Goal: Task Accomplishment & Management: Manage account settings

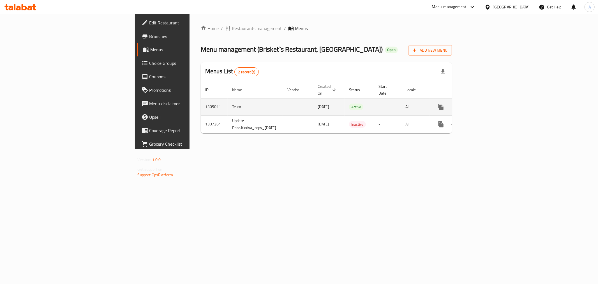
click at [488, 100] on link "enhanced table" at bounding box center [480, 106] width 13 height 13
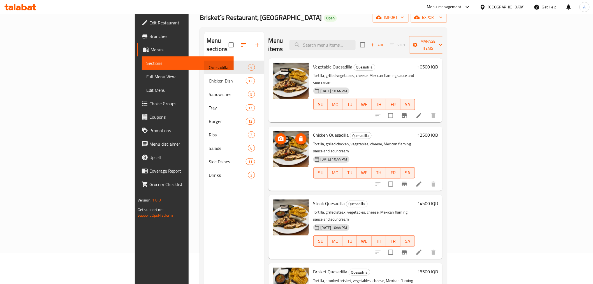
scroll to position [78, 0]
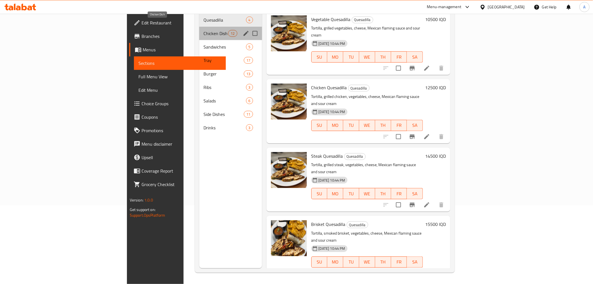
click at [204, 30] on span "Chicken Dish" at bounding box center [216, 33] width 25 height 7
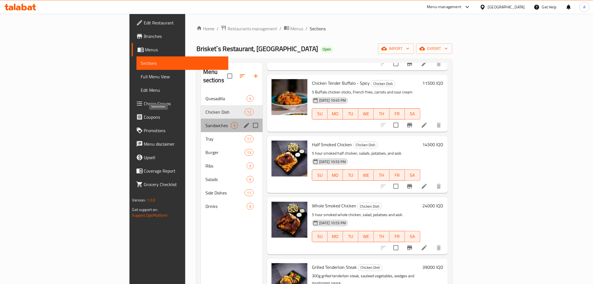
click at [205, 122] on span "Sandwiches" at bounding box center [218, 125] width 26 height 7
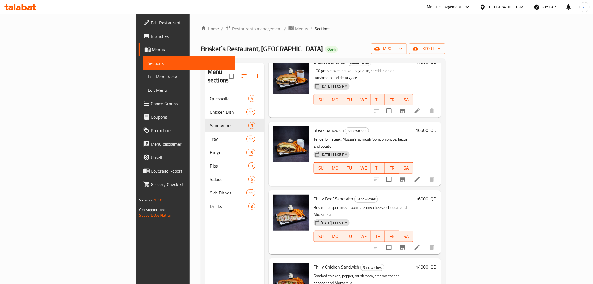
scroll to position [62, 0]
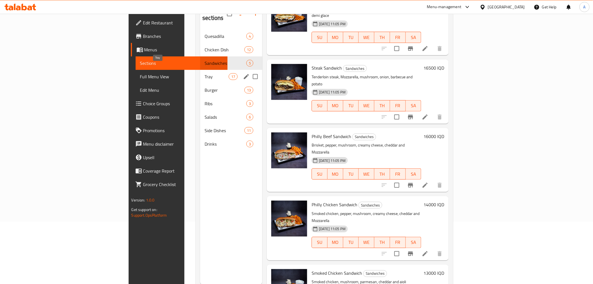
click at [205, 73] on span "Tray" at bounding box center [217, 76] width 24 height 7
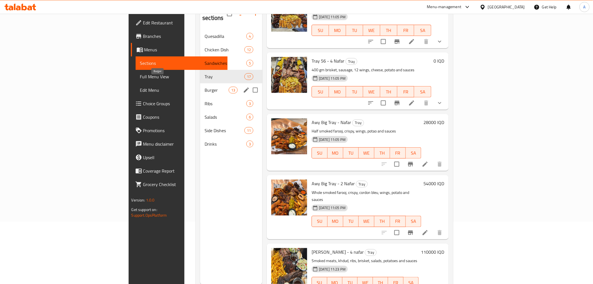
click at [205, 87] on span "Burger" at bounding box center [217, 90] width 24 height 7
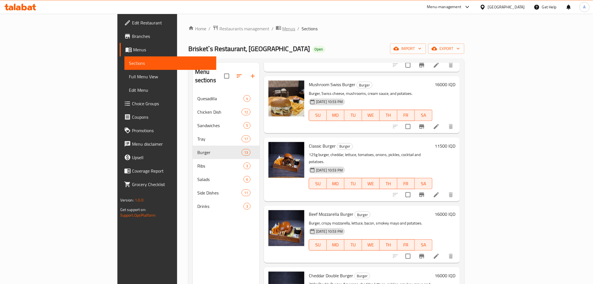
click at [282, 25] on span "Menus" at bounding box center [288, 28] width 13 height 7
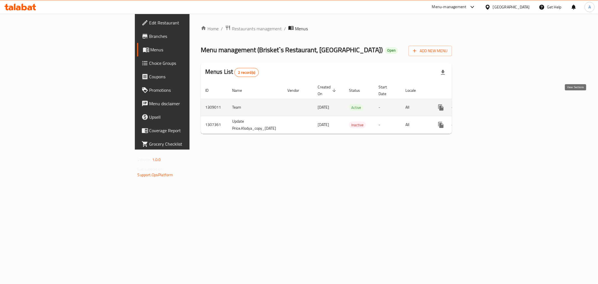
click at [485, 104] on icon "enhanced table" at bounding box center [481, 107] width 7 height 7
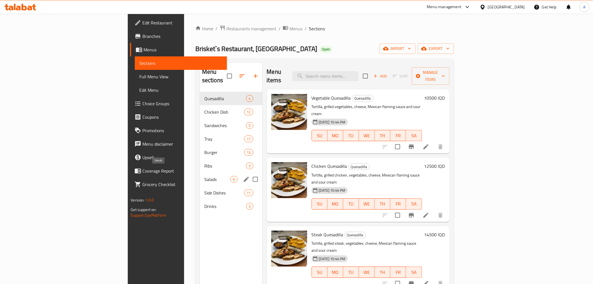
click at [200, 172] on div "Salads 6" at bounding box center [231, 178] width 62 height 13
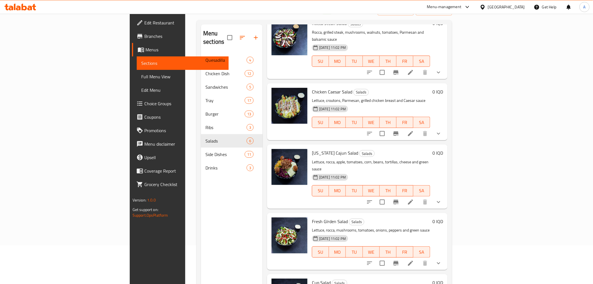
scroll to position [78, 0]
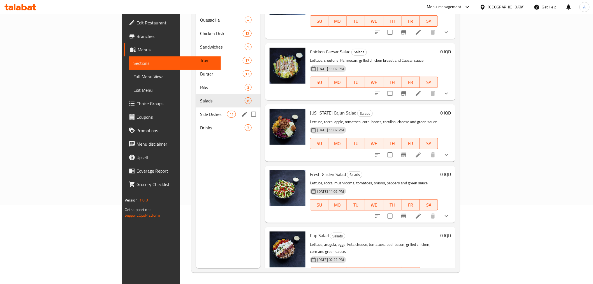
click at [196, 107] on div "Side Dishes 11" at bounding box center [228, 113] width 65 height 13
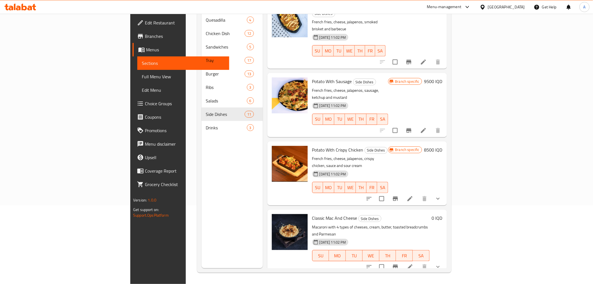
scroll to position [404, 0]
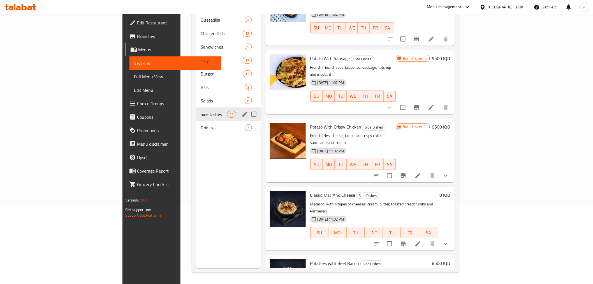
click at [196, 94] on div "Salads 6" at bounding box center [228, 100] width 65 height 13
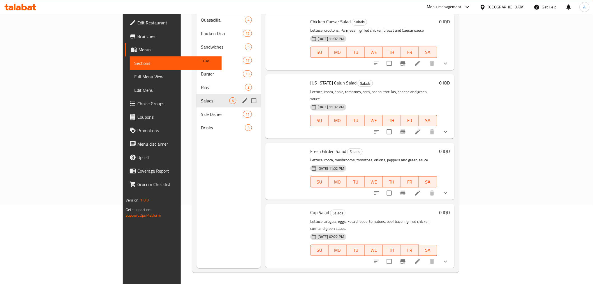
scroll to position [97, 0]
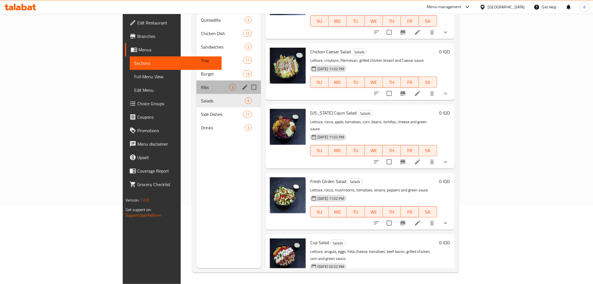
click at [196, 80] on div "Ribs 3" at bounding box center [228, 86] width 64 height 13
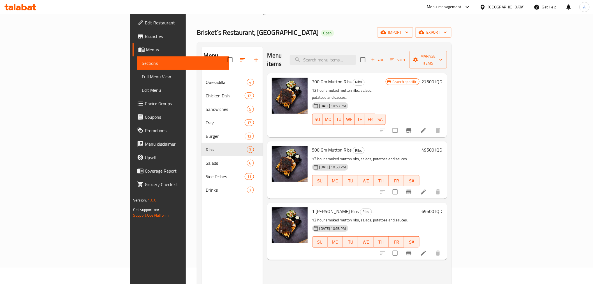
scroll to position [16, 0]
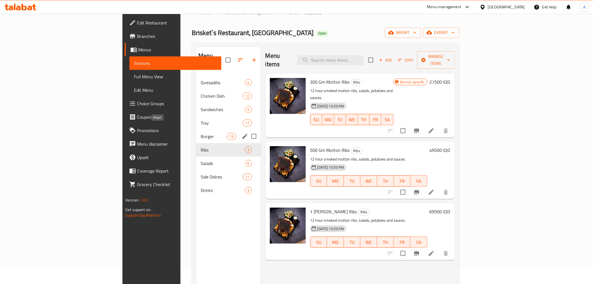
click at [201, 133] on span "Burger" at bounding box center [214, 136] width 26 height 7
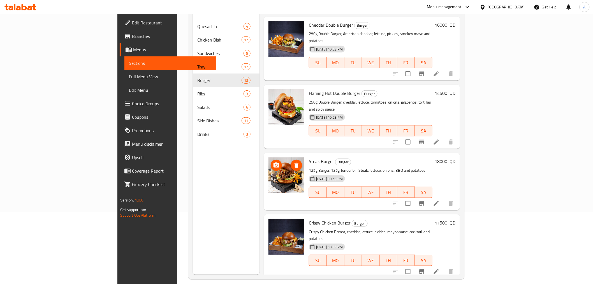
scroll to position [78, 0]
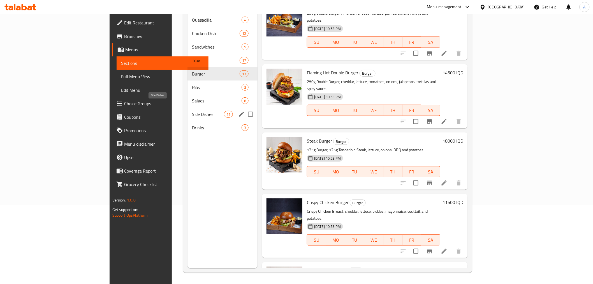
click at [187, 109] on div "Side Dishes 11" at bounding box center [222, 113] width 70 height 13
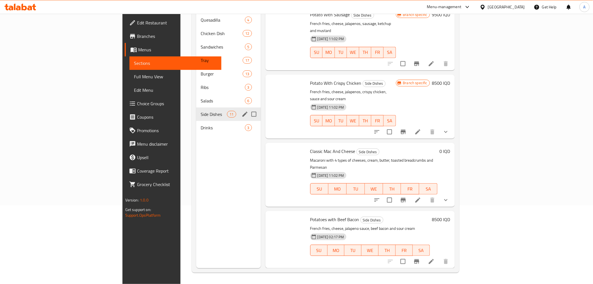
scroll to position [404, 0]
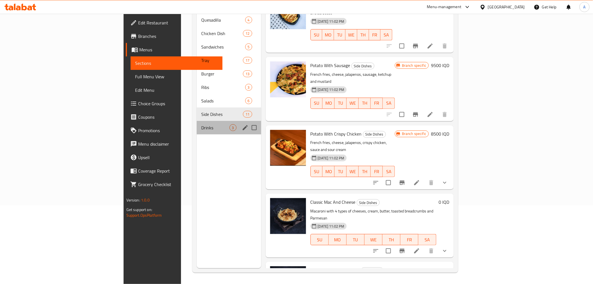
click at [197, 124] on div "Drinks 3" at bounding box center [229, 127] width 64 height 13
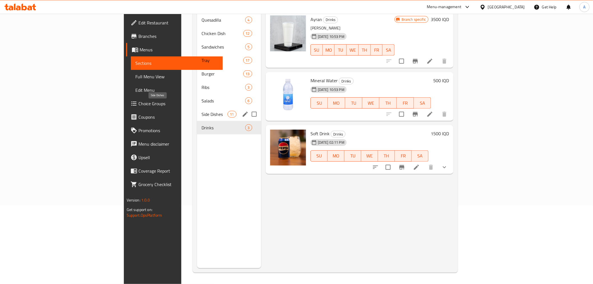
click at [201, 111] on span "Side Dishes" at bounding box center [214, 114] width 26 height 7
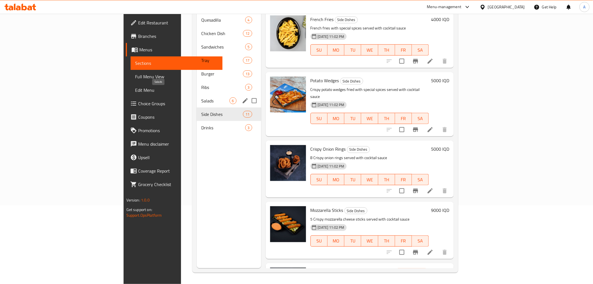
click at [201, 97] on span "Salads" at bounding box center [215, 100] width 28 height 7
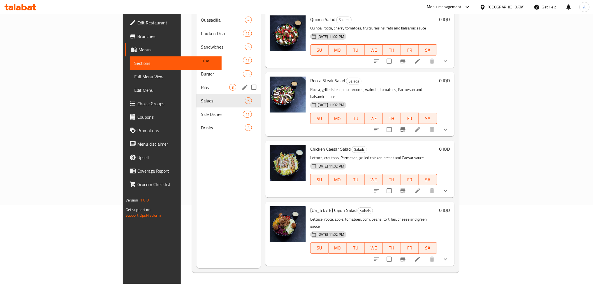
click at [196, 82] on div "Ribs 3" at bounding box center [228, 86] width 64 height 13
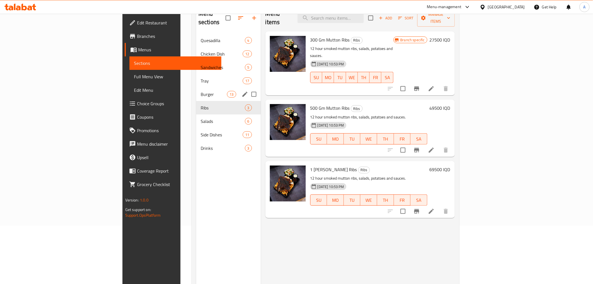
scroll to position [47, 0]
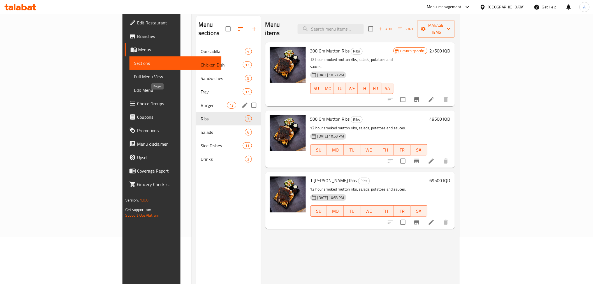
click at [201, 102] on span "Burger" at bounding box center [214, 105] width 26 height 7
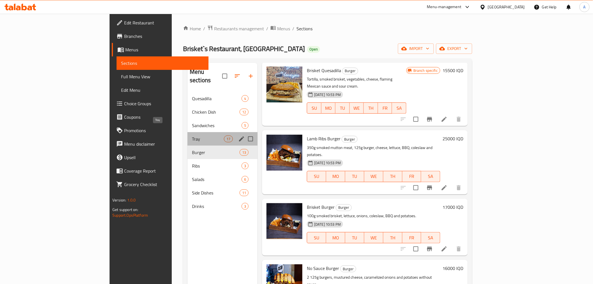
click at [192, 135] on span "Tray" at bounding box center [208, 138] width 32 height 7
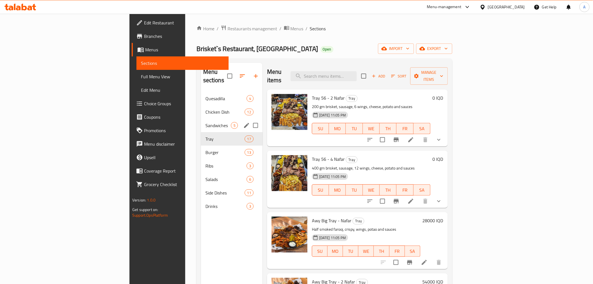
click at [205, 122] on span "Sandwiches" at bounding box center [218, 125] width 26 height 7
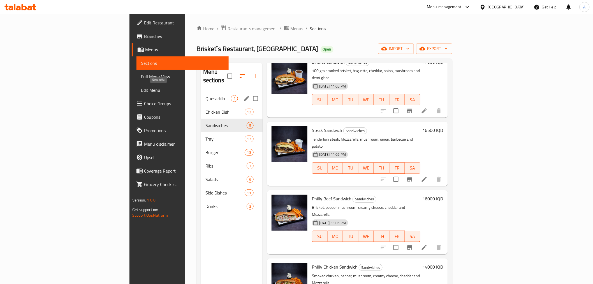
click at [205, 108] on span "Chicken Dish" at bounding box center [224, 111] width 39 height 7
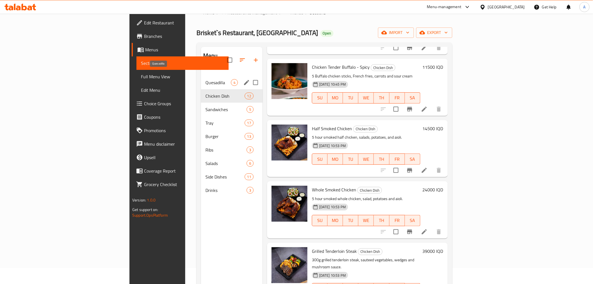
click at [205, 79] on span "Quesadilla" at bounding box center [218, 82] width 26 height 7
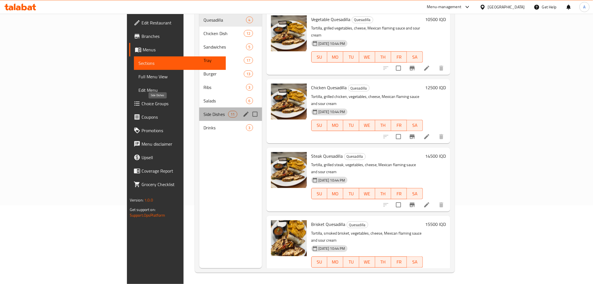
click at [204, 111] on span "Side Dishes" at bounding box center [216, 114] width 25 height 7
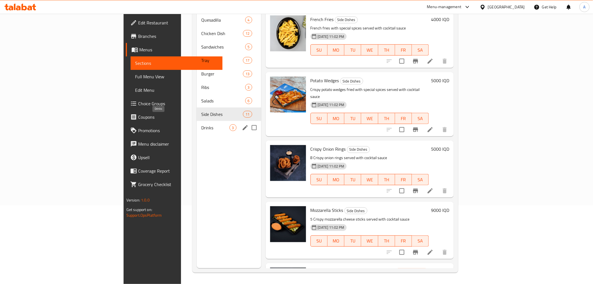
click at [201, 124] on span "Drinks" at bounding box center [215, 127] width 28 height 7
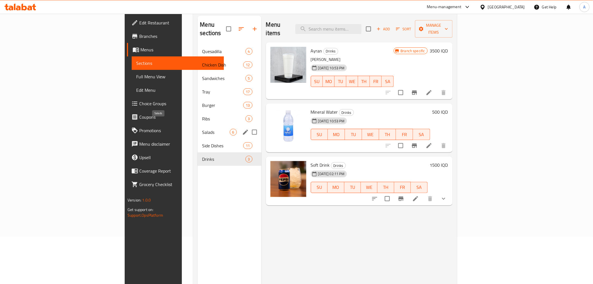
click at [198, 129] on div "Salads 6" at bounding box center [230, 131] width 64 height 13
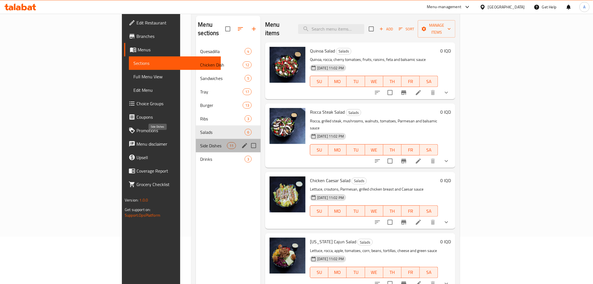
click at [200, 142] on span "Side Dishes" at bounding box center [213, 145] width 27 height 7
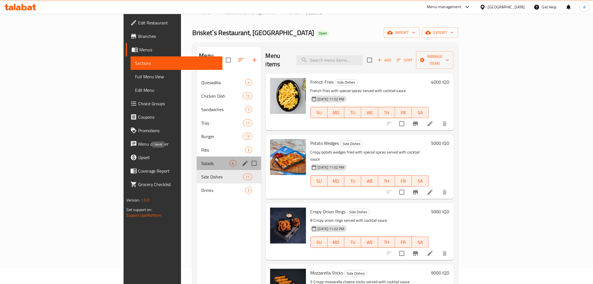
click at [201, 160] on span "Salads" at bounding box center [215, 163] width 28 height 7
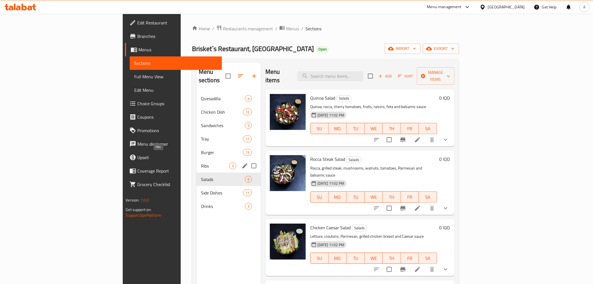
click at [201, 162] on span "Ribs" at bounding box center [215, 165] width 28 height 7
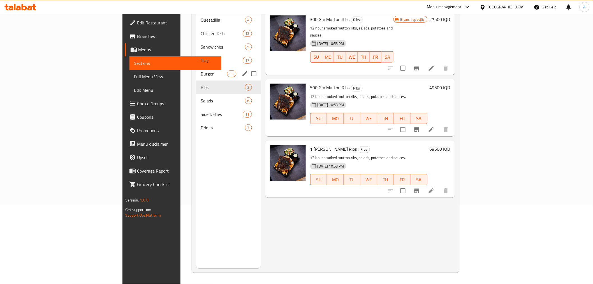
click at [201, 70] on span "Burger" at bounding box center [214, 73] width 26 height 7
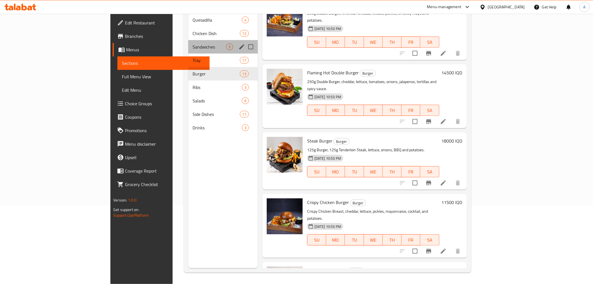
click at [193, 43] on span "Sandwiches" at bounding box center [209, 46] width 33 height 7
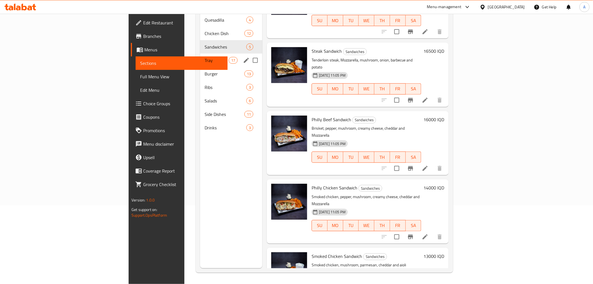
click at [200, 54] on div "Tray 17" at bounding box center [231, 60] width 62 height 13
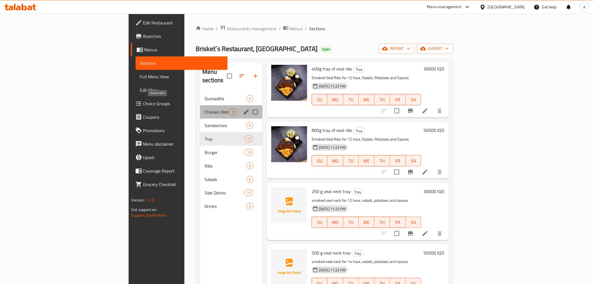
click at [205, 108] on span "Chicken Dish" at bounding box center [217, 111] width 24 height 7
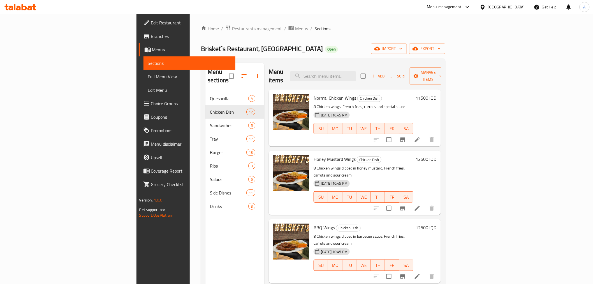
click at [210, 95] on span "Quesadilla" at bounding box center [229, 98] width 38 height 7
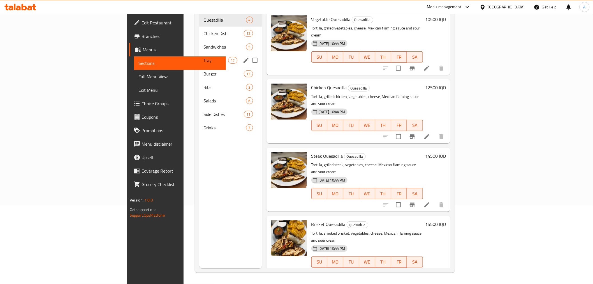
click at [199, 54] on div "Tray 17" at bounding box center [230, 60] width 63 height 13
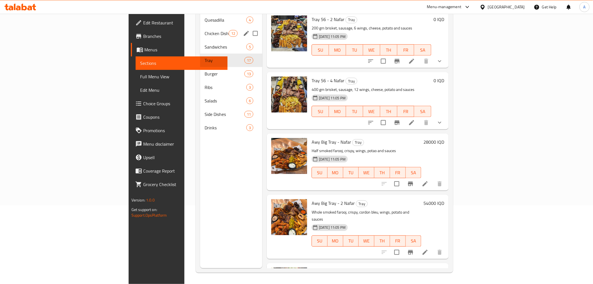
click at [200, 30] on div "Chicken Dish 12" at bounding box center [231, 33] width 62 height 13
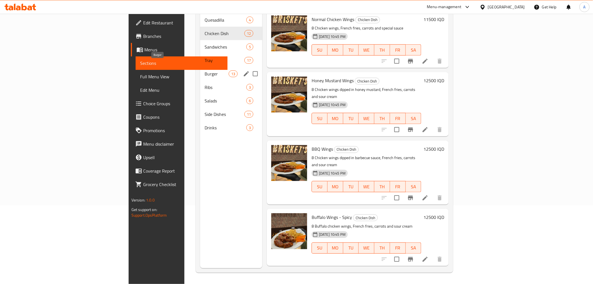
click at [205, 70] on span "Burger" at bounding box center [217, 73] width 24 height 7
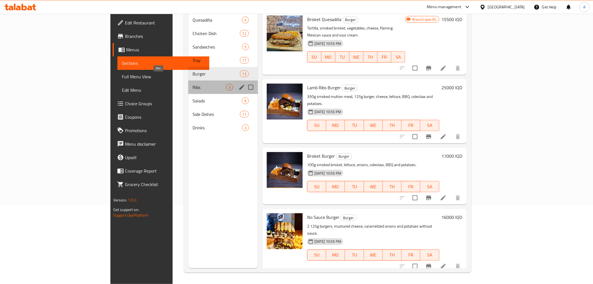
click at [193, 84] on span "Ribs" at bounding box center [209, 87] width 33 height 7
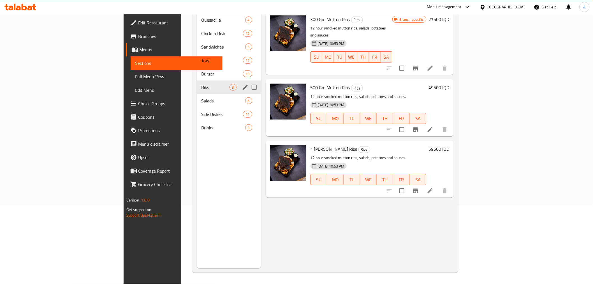
click at [197, 94] on div "Salads 6" at bounding box center [229, 100] width 64 height 13
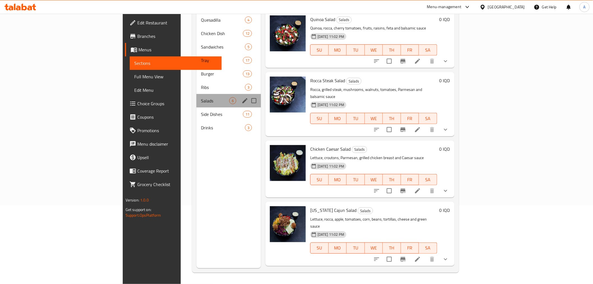
click at [196, 98] on div "Salads 6" at bounding box center [228, 100] width 64 height 13
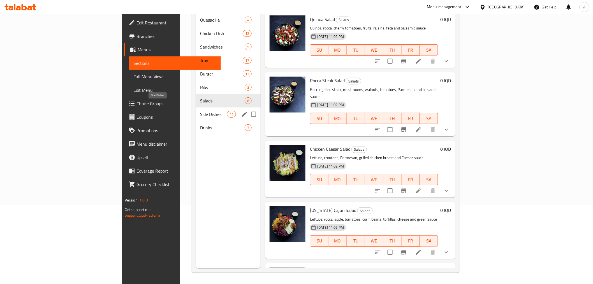
click at [200, 111] on span "Side Dishes" at bounding box center [213, 114] width 27 height 7
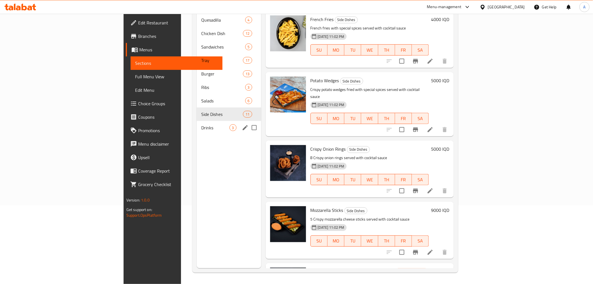
click at [197, 121] on div "Drinks 3" at bounding box center [229, 127] width 64 height 13
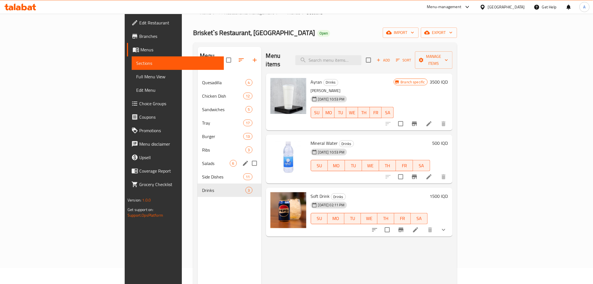
click at [198, 170] on div "Side Dishes 11" at bounding box center [230, 176] width 64 height 13
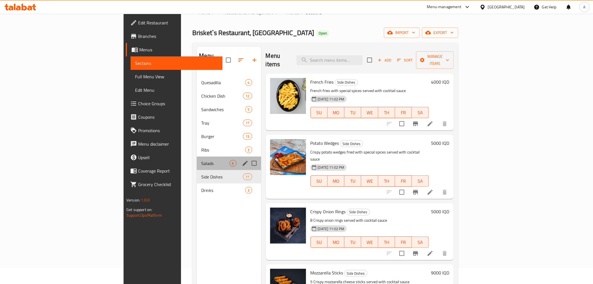
click at [197, 156] on div "Salads 6" at bounding box center [229, 162] width 64 height 13
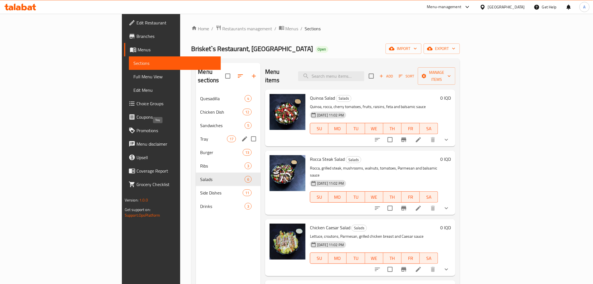
click at [200, 135] on span "Tray" at bounding box center [213, 138] width 27 height 7
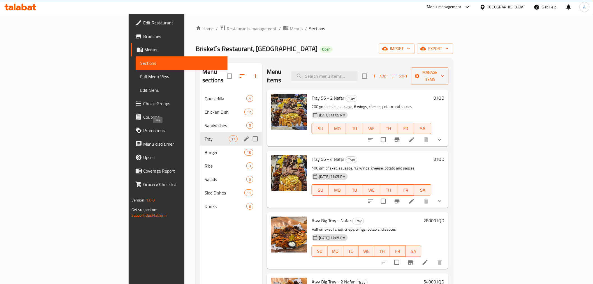
click at [200, 119] on div "Sandwiches 5" at bounding box center [231, 125] width 62 height 13
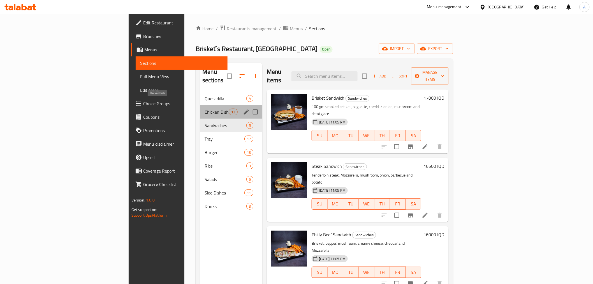
click at [205, 108] on span "Chicken Dish" at bounding box center [217, 111] width 24 height 7
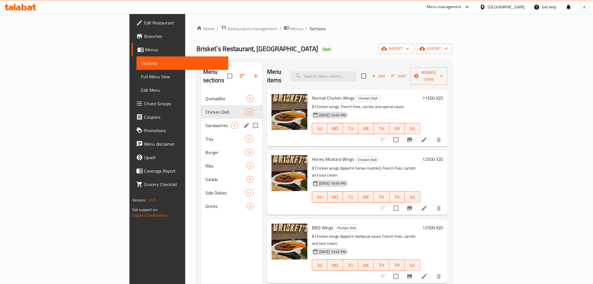
click at [205, 135] on span "Tray" at bounding box center [224, 138] width 39 height 7
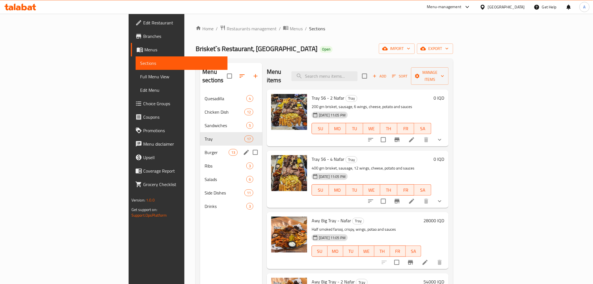
click at [200, 145] on div "Burger 13" at bounding box center [231, 151] width 62 height 13
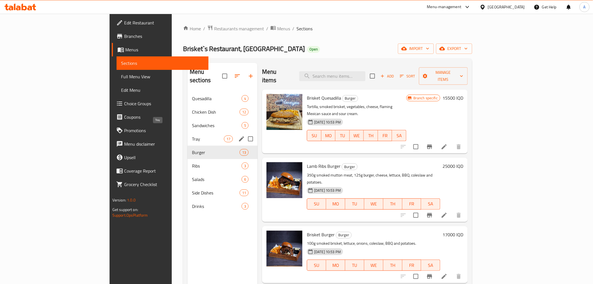
click at [192, 135] on span "Tray" at bounding box center [208, 138] width 32 height 7
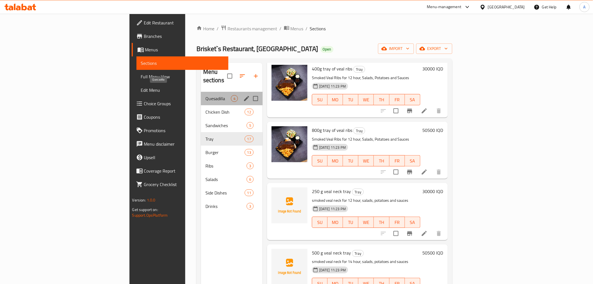
click at [205, 95] on span "Quesadilla" at bounding box center [218, 98] width 26 height 7
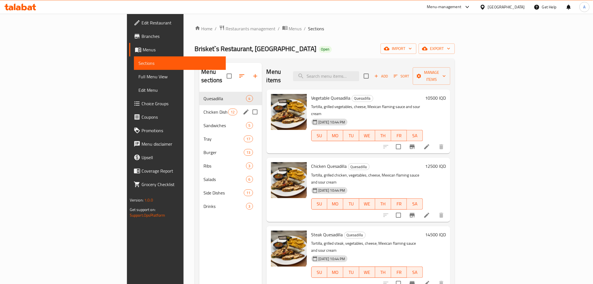
click at [204, 108] on span "Chicken Dish" at bounding box center [216, 111] width 25 height 7
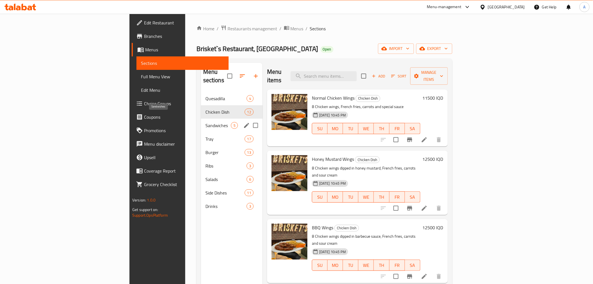
click at [205, 122] on span "Sandwiches" at bounding box center [218, 125] width 26 height 7
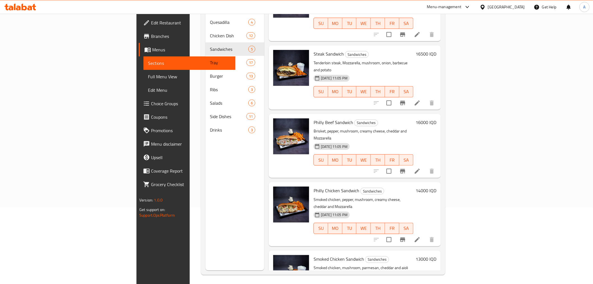
scroll to position [78, 0]
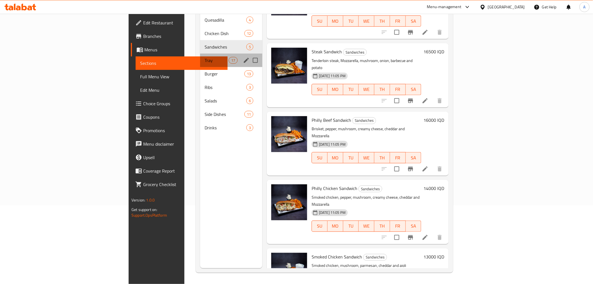
click at [200, 54] on div "Tray 17" at bounding box center [231, 60] width 62 height 13
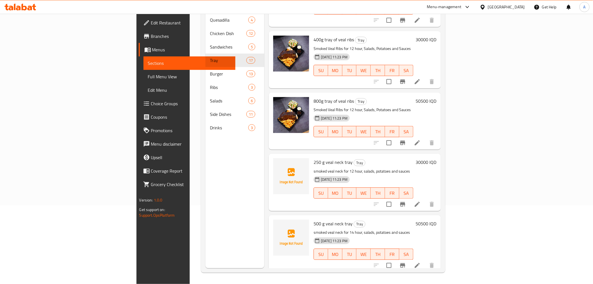
scroll to position [771, 0]
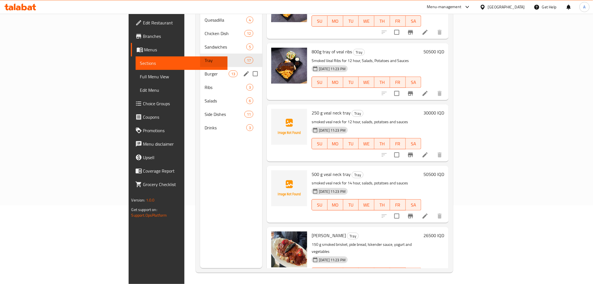
click at [200, 67] on div "Burger 13" at bounding box center [231, 73] width 62 height 13
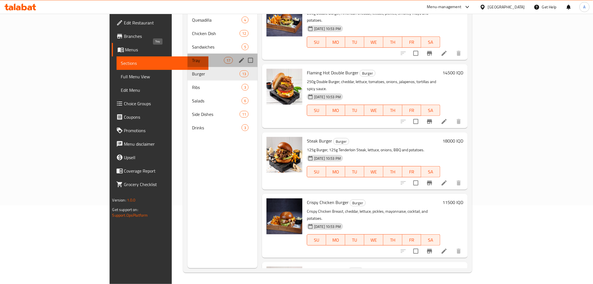
click at [192, 57] on span "Tray" at bounding box center [208, 60] width 32 height 7
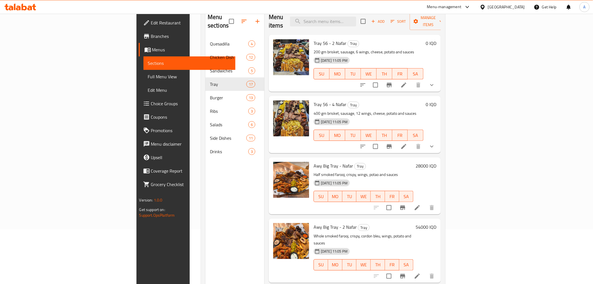
scroll to position [1, 0]
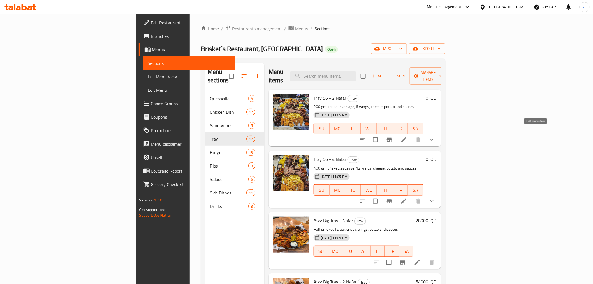
click at [407, 136] on icon at bounding box center [403, 139] width 7 height 7
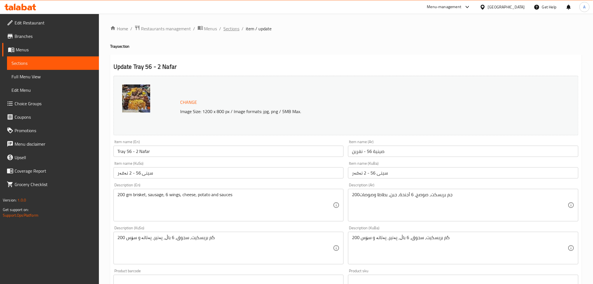
click at [226, 26] on span "Sections" at bounding box center [232, 28] width 16 height 7
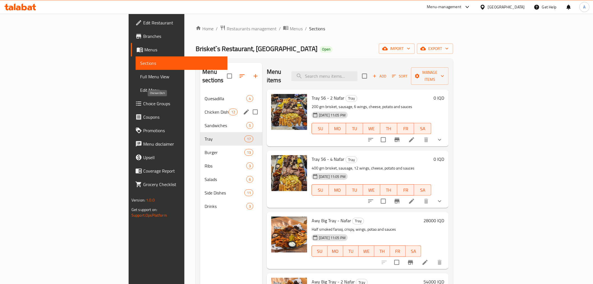
click at [205, 108] on span "Chicken Dish" at bounding box center [217, 111] width 24 height 7
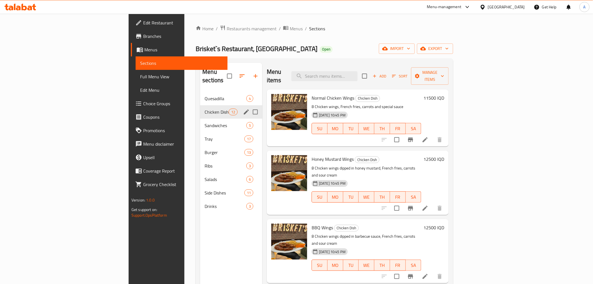
click at [205, 95] on span "Quesadilla" at bounding box center [226, 98] width 42 height 7
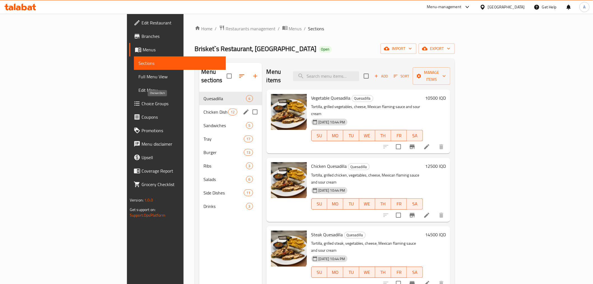
click at [199, 108] on div "Chicken Dish 12" at bounding box center [230, 111] width 63 height 13
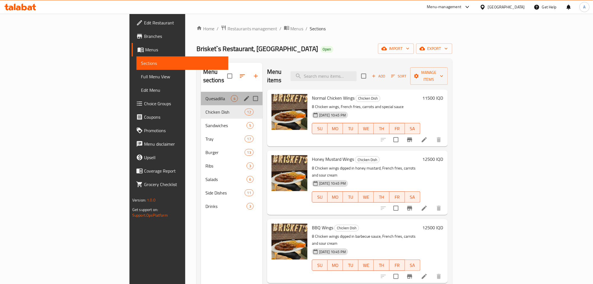
click at [201, 94] on div "Quesadilla 4" at bounding box center [232, 98] width 62 height 13
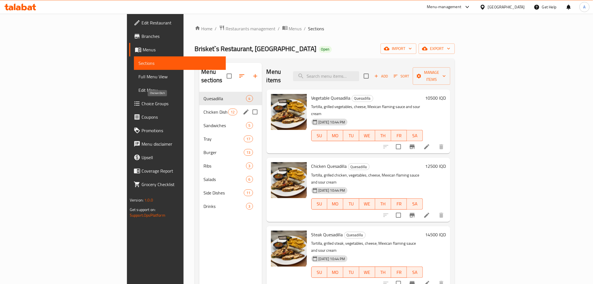
click at [204, 108] on span "Chicken Dish" at bounding box center [216, 111] width 25 height 7
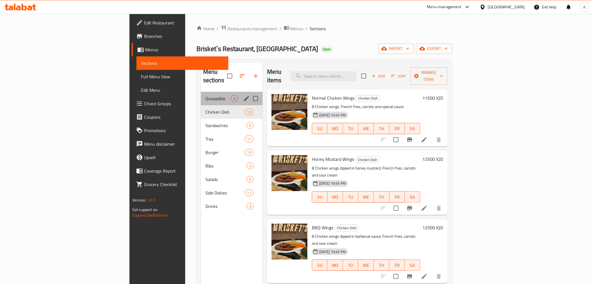
click at [201, 96] on div "Quesadilla 4" at bounding box center [232, 98] width 62 height 13
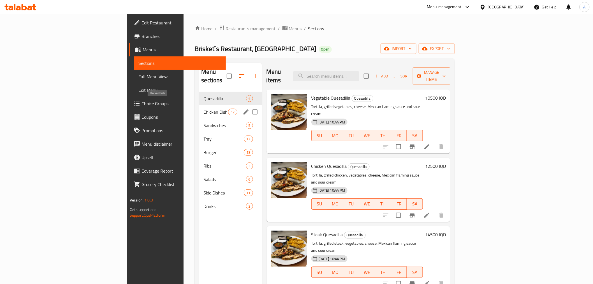
click at [204, 108] on span "Chicken Dish" at bounding box center [216, 111] width 25 height 7
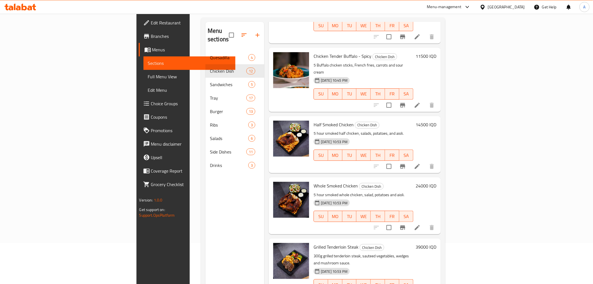
scroll to position [78, 0]
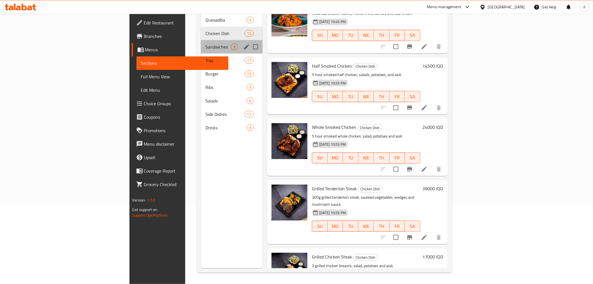
click at [201, 40] on div "Sandwiches 5" at bounding box center [232, 46] width 62 height 13
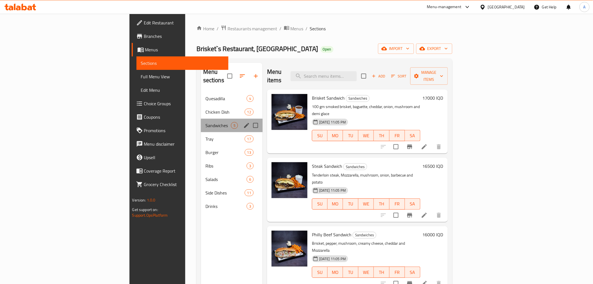
click at [201, 121] on div "Sandwiches 5" at bounding box center [232, 125] width 62 height 13
click at [205, 135] on span "Tray" at bounding box center [224, 138] width 39 height 7
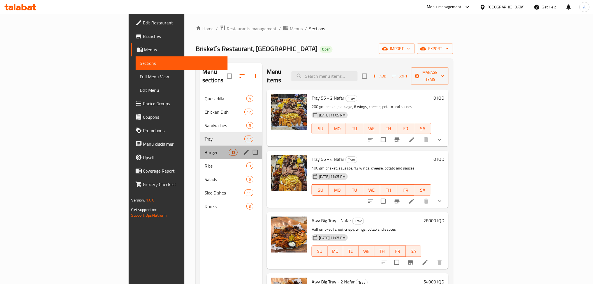
click at [200, 145] on div "Burger 13" at bounding box center [231, 151] width 62 height 13
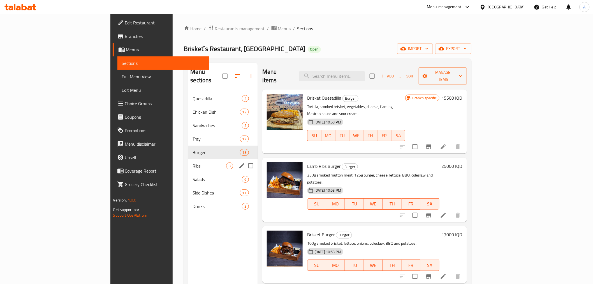
click at [193, 162] on span "Ribs" at bounding box center [209, 165] width 33 height 7
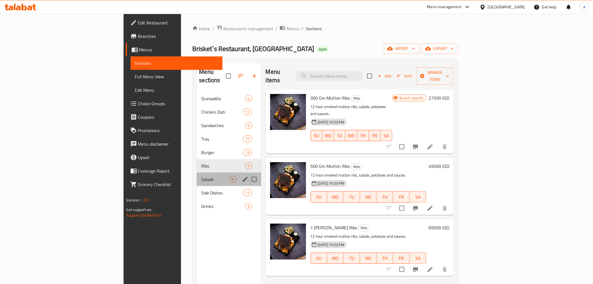
click at [197, 177] on div "Salads 6" at bounding box center [229, 178] width 64 height 13
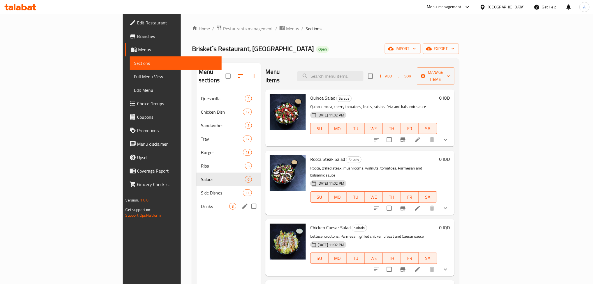
click at [196, 199] on div "Drinks 3" at bounding box center [228, 205] width 64 height 13
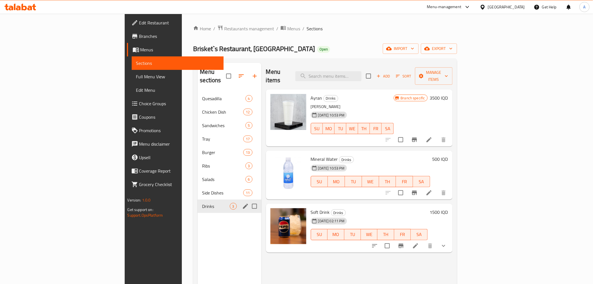
click at [202, 189] on span "Side Dishes" at bounding box center [222, 192] width 41 height 7
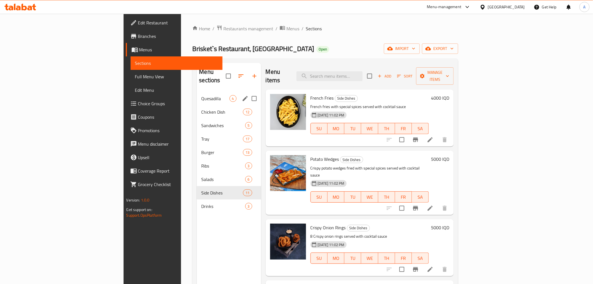
click at [197, 95] on div "Quesadilla 4" at bounding box center [229, 98] width 64 height 13
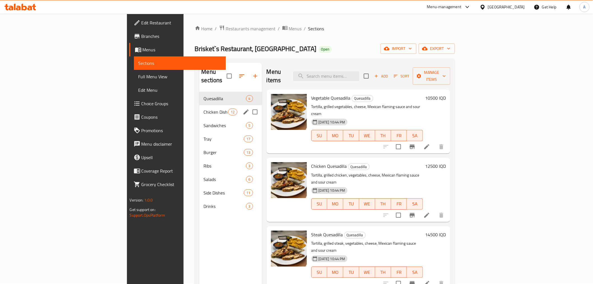
click at [199, 105] on div "Chicken Dish 12" at bounding box center [230, 111] width 63 height 13
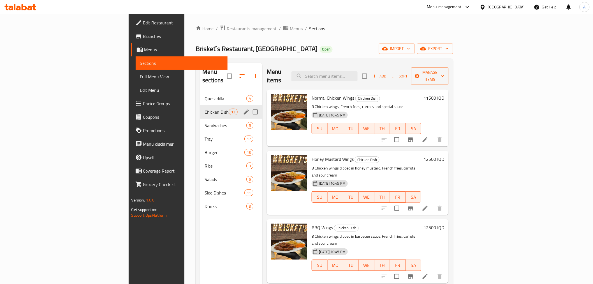
click at [200, 108] on div "Chicken Dish 12" at bounding box center [231, 111] width 62 height 13
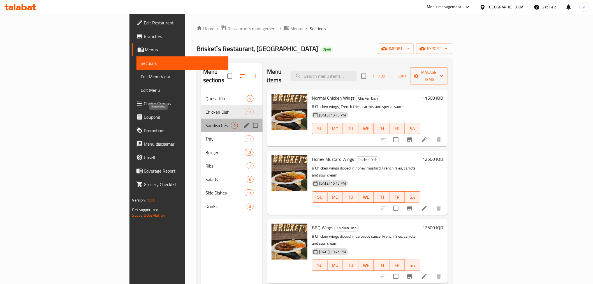
click at [205, 122] on span "Sandwiches" at bounding box center [218, 125] width 26 height 7
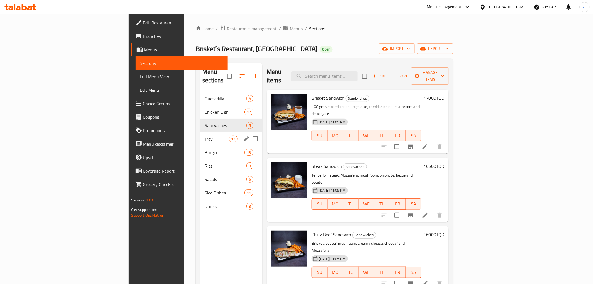
click at [200, 132] on div "Tray 17" at bounding box center [231, 138] width 62 height 13
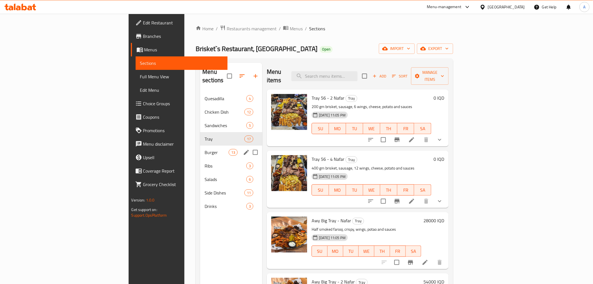
click at [205, 149] on span "Burger" at bounding box center [217, 152] width 24 height 7
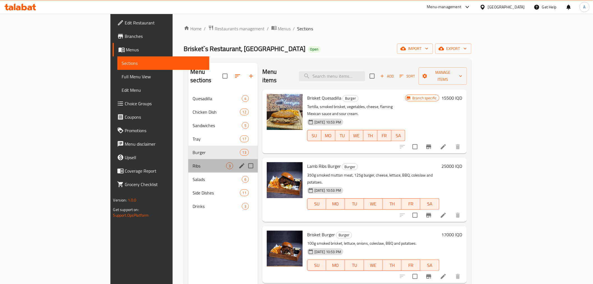
click at [188, 159] on div "Ribs 3" at bounding box center [223, 165] width 70 height 13
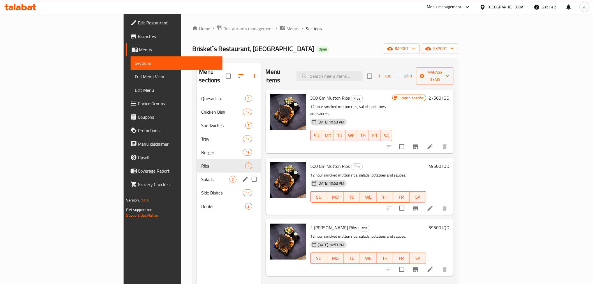
click at [197, 172] on div "Salads 6" at bounding box center [229, 178] width 64 height 13
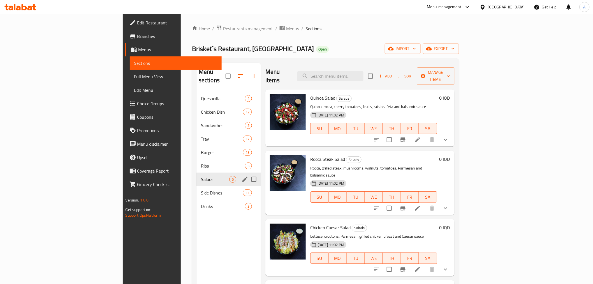
click at [196, 174] on div "Salads 6" at bounding box center [228, 178] width 64 height 13
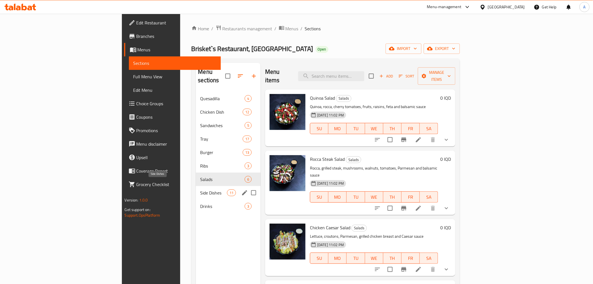
click at [200, 189] on span "Side Dishes" at bounding box center [213, 192] width 27 height 7
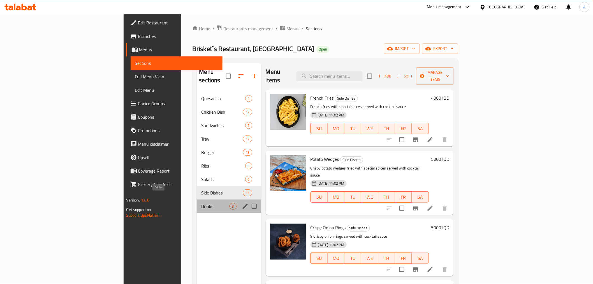
click at [201, 203] on span "Drinks" at bounding box center [215, 206] width 28 height 7
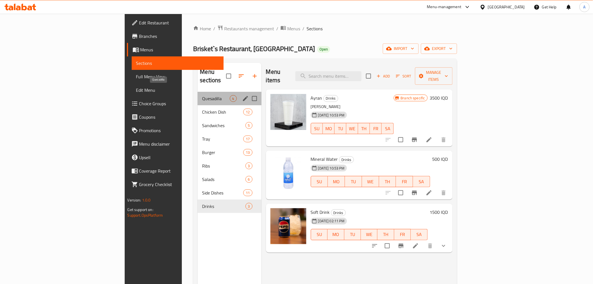
click at [202, 95] on span "Quesadilla" at bounding box center [215, 98] width 27 height 7
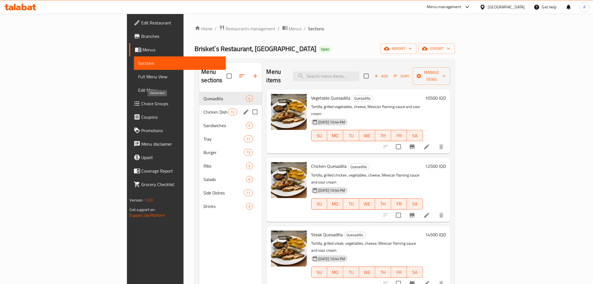
click at [204, 108] on span "Chicken Dish" at bounding box center [216, 111] width 25 height 7
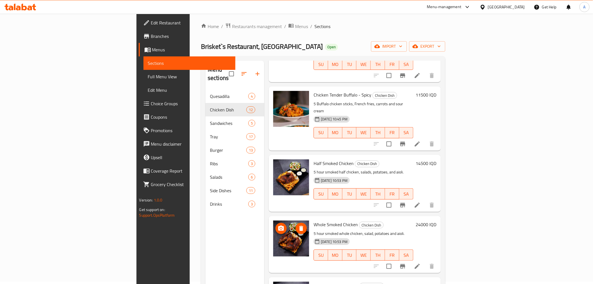
scroll to position [78, 0]
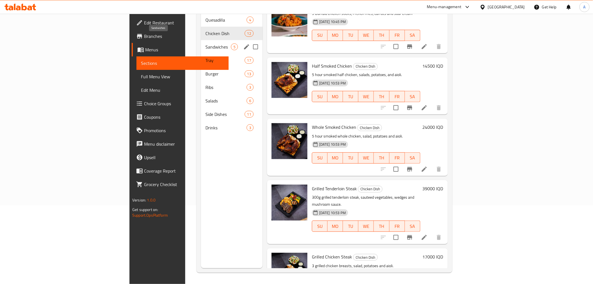
click at [205, 43] on span "Sandwiches" at bounding box center [218, 46] width 26 height 7
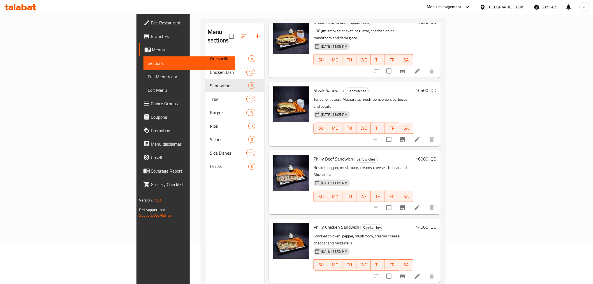
scroll to position [78, 0]
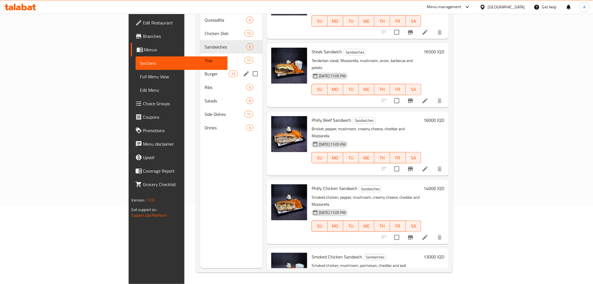
click at [205, 70] on span "Burger" at bounding box center [217, 73] width 24 height 7
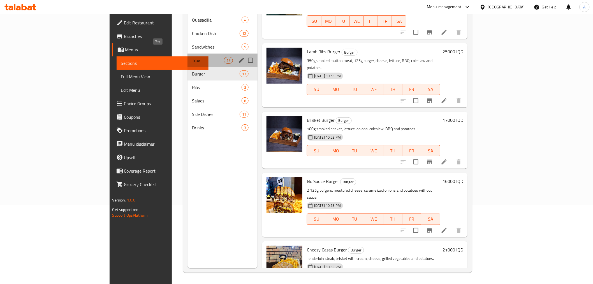
click at [192, 57] on span "Tray" at bounding box center [208, 60] width 32 height 7
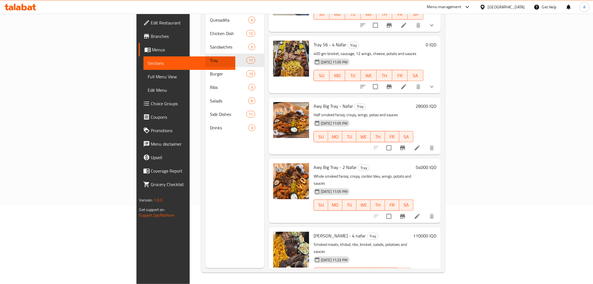
click at [425, 279] on li at bounding box center [417, 284] width 16 height 10
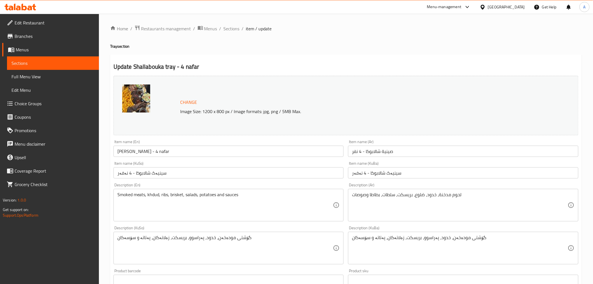
click at [240, 28] on ol "Home / Restaurants management / Menus / Sections / item / update" at bounding box center [346, 28] width 472 height 7
click at [233, 28] on span "Sections" at bounding box center [232, 28] width 16 height 7
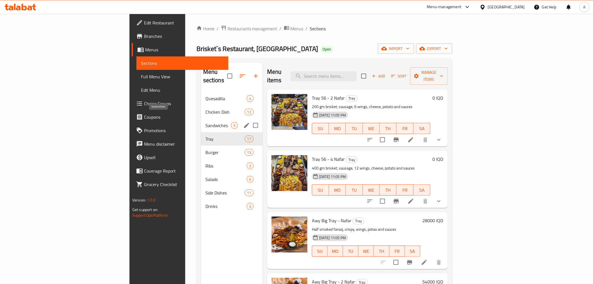
click at [205, 122] on span "Sandwiches" at bounding box center [218, 125] width 26 height 7
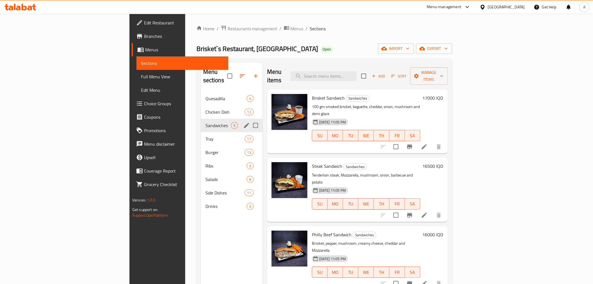
click at [201, 119] on div "Sandwiches 5" at bounding box center [232, 125] width 62 height 13
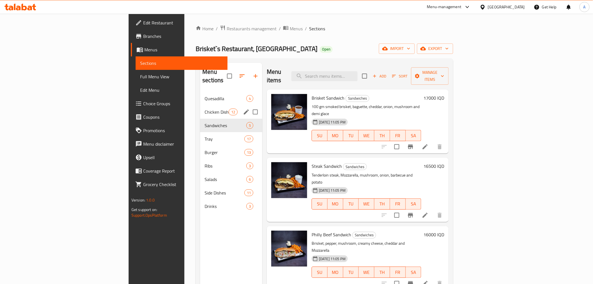
click at [200, 107] on div "Chicken Dish 12" at bounding box center [231, 111] width 62 height 13
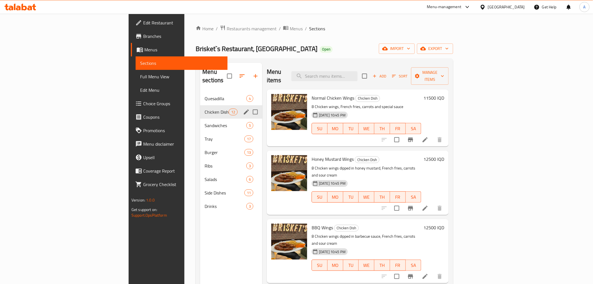
click at [200, 105] on div "Chicken Dish 12" at bounding box center [231, 111] width 62 height 13
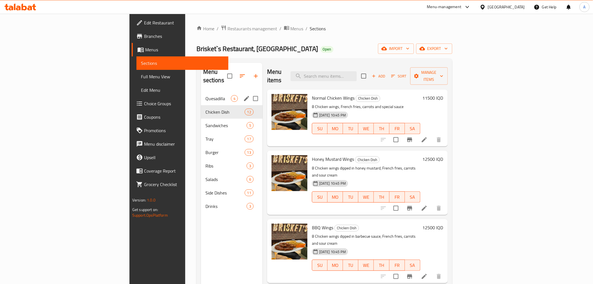
click at [201, 96] on div "Quesadilla 4" at bounding box center [232, 98] width 62 height 13
